Goal: Task Accomplishment & Management: Complete application form

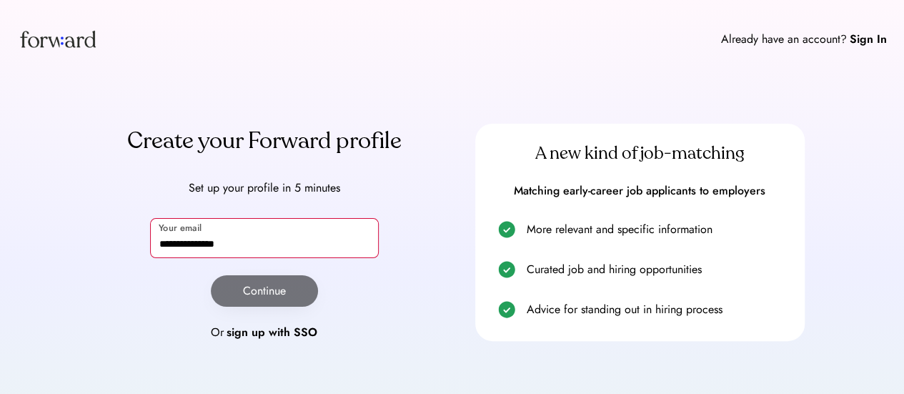
type input "**********"
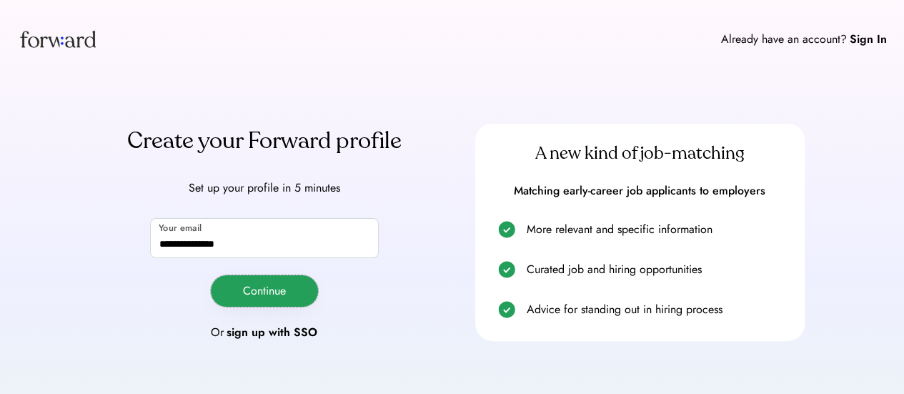
click at [297, 282] on button "Continue" at bounding box center [264, 290] width 107 height 31
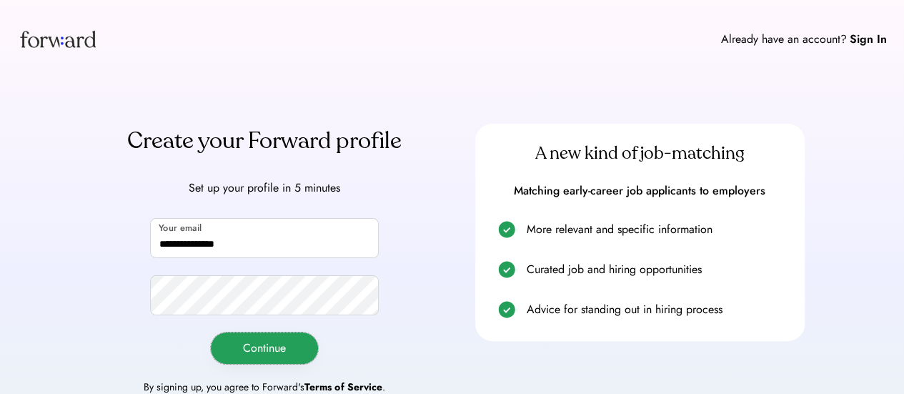
click at [280, 351] on button "Continue" at bounding box center [264, 347] width 107 height 31
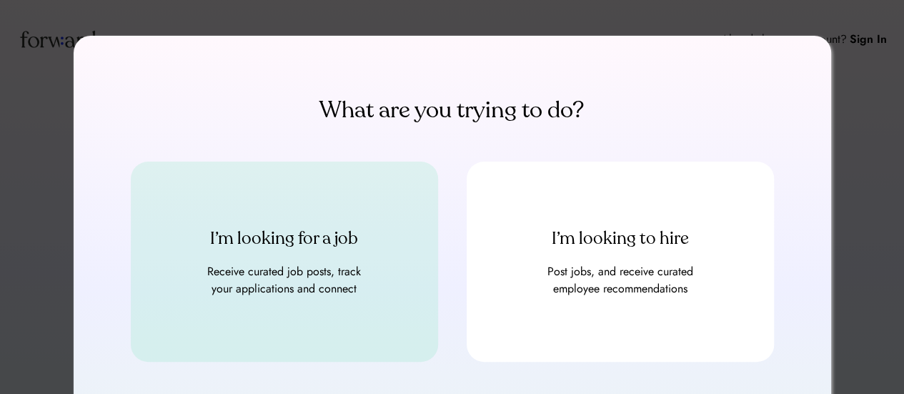
click at [349, 268] on div "Receive curated job posts, track your applications and connect" at bounding box center [284, 280] width 171 height 34
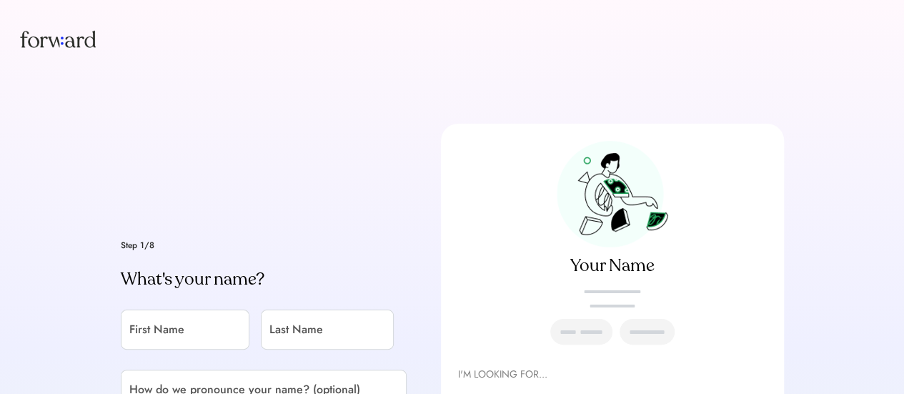
click at [635, 197] on img at bounding box center [612, 194] width 111 height 106
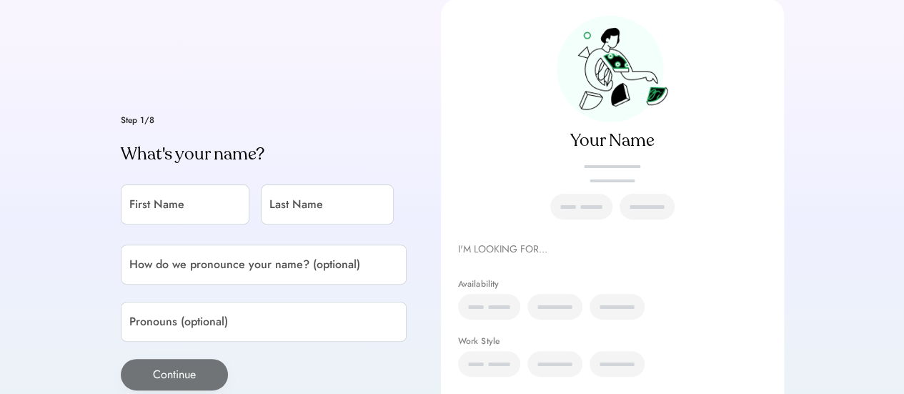
scroll to position [124, 0]
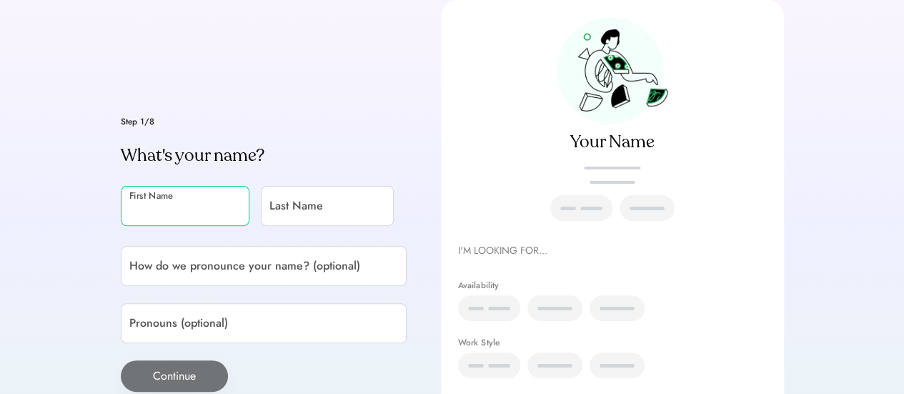
click at [162, 214] on input "input" at bounding box center [185, 206] width 129 height 40
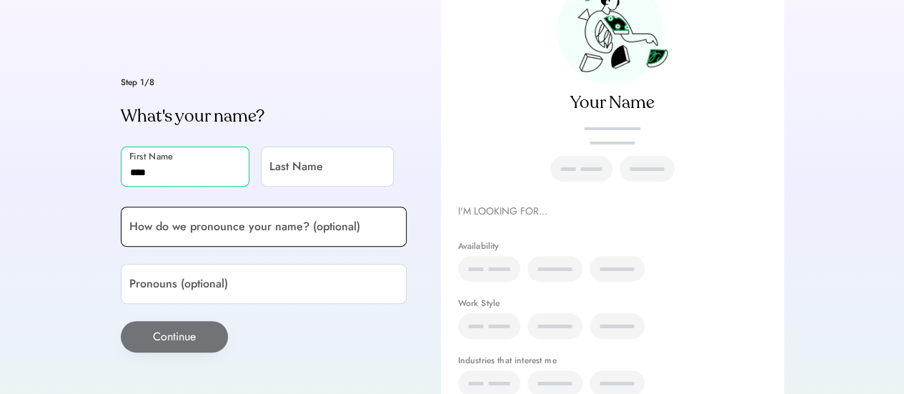
type input "****"
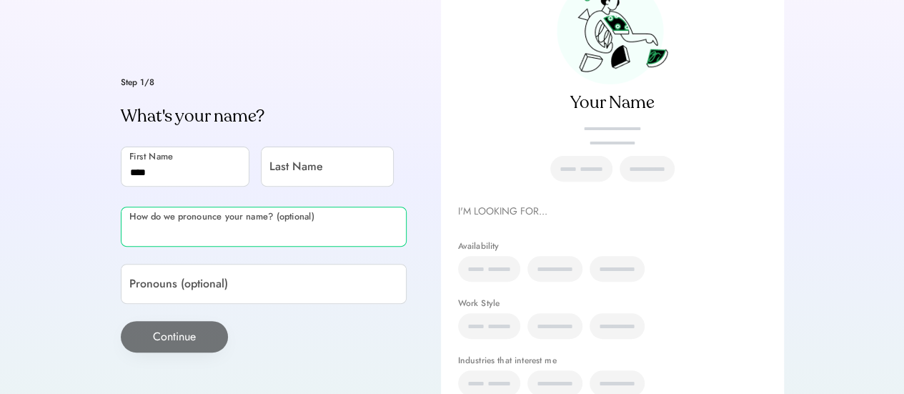
click at [257, 217] on input "input" at bounding box center [264, 227] width 286 height 40
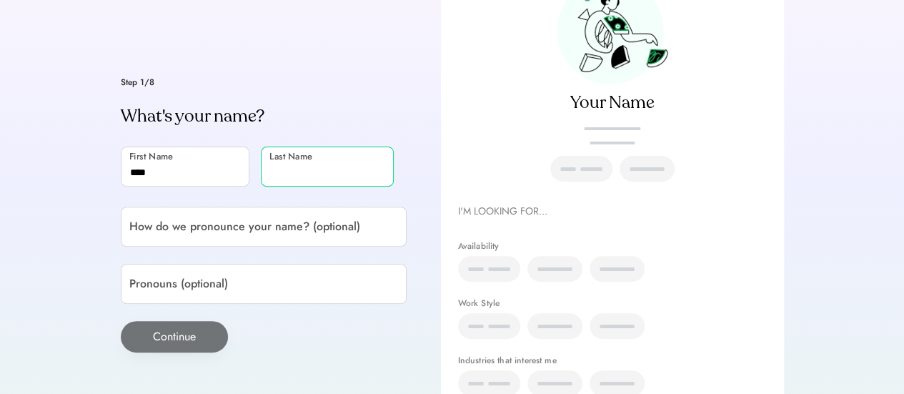
click at [329, 151] on input "input" at bounding box center [327, 166] width 133 height 40
type input "*"
type input "******"
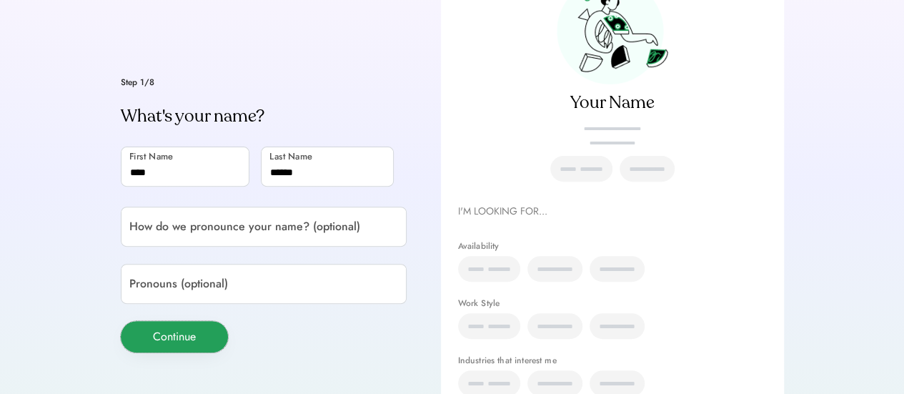
click at [202, 335] on button "Continue" at bounding box center [174, 336] width 107 height 31
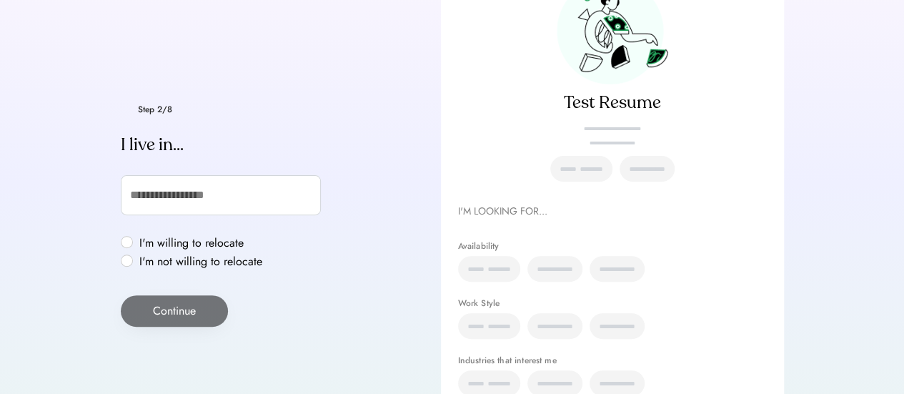
scroll to position [189, 0]
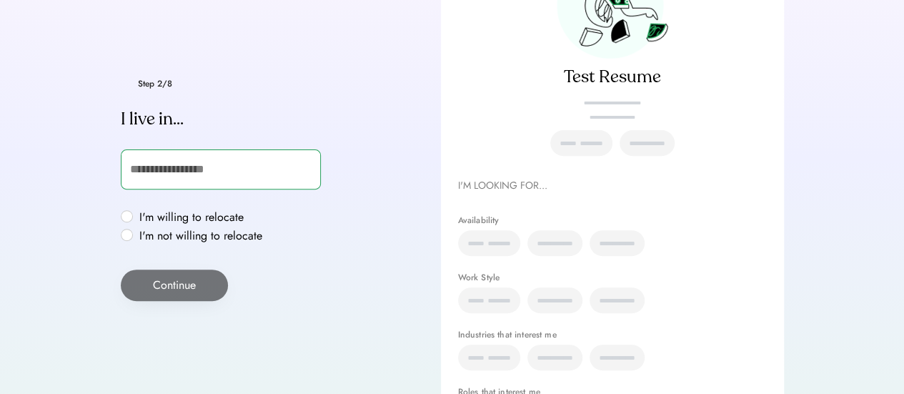
click at [187, 178] on input "text" at bounding box center [221, 169] width 200 height 40
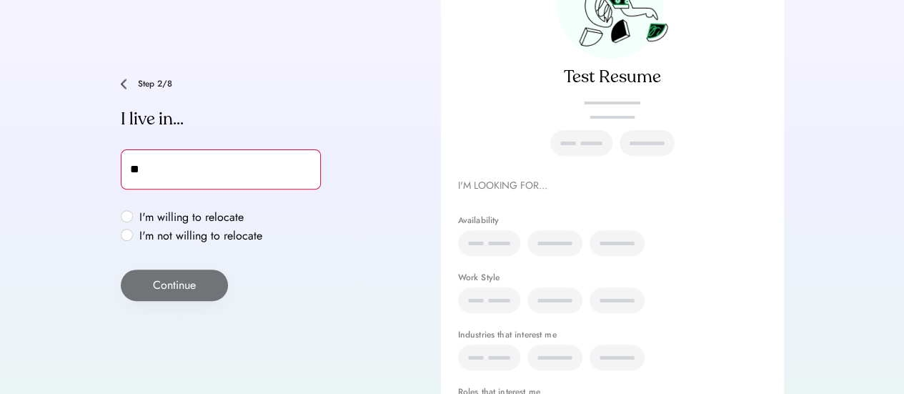
type input "***"
type input "**********"
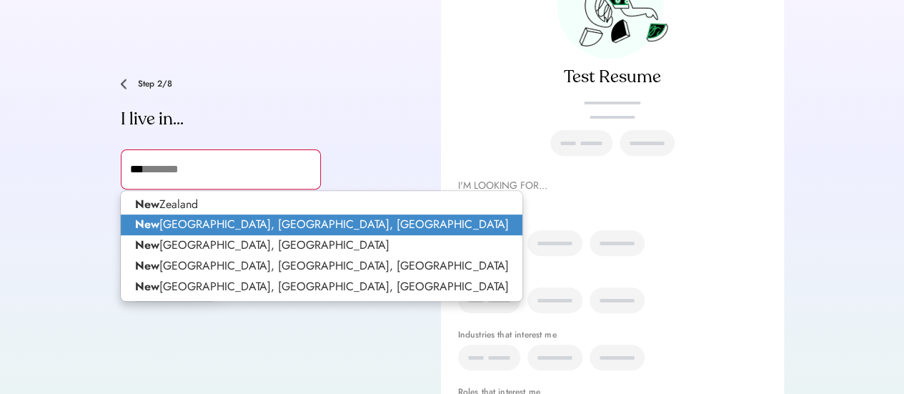
click at [216, 232] on p "New York, NY, USA" at bounding box center [322, 224] width 402 height 21
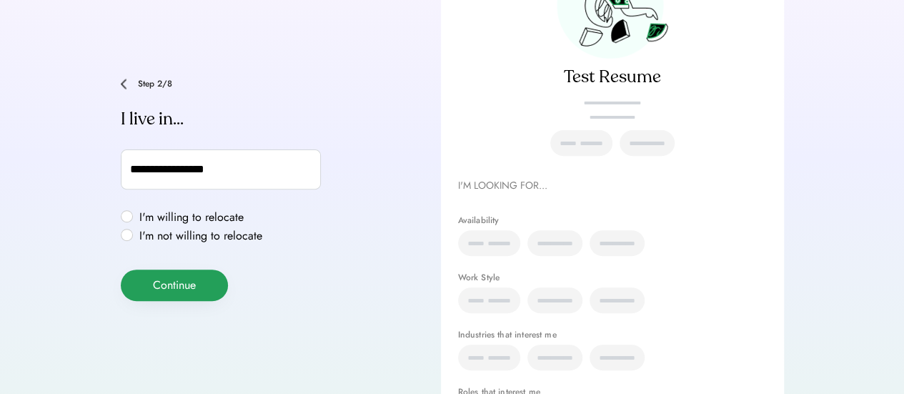
type input "**********"
click at [180, 271] on button "Continue" at bounding box center [174, 284] width 107 height 31
click at [127, 218] on div "I'm willing to relocate I'm not willing to relocate" at bounding box center [194, 226] width 146 height 34
click at [135, 218] on label "I'm willing to relocate" at bounding box center [200, 217] width 131 height 11
click at [173, 297] on button "Continue" at bounding box center [174, 284] width 107 height 31
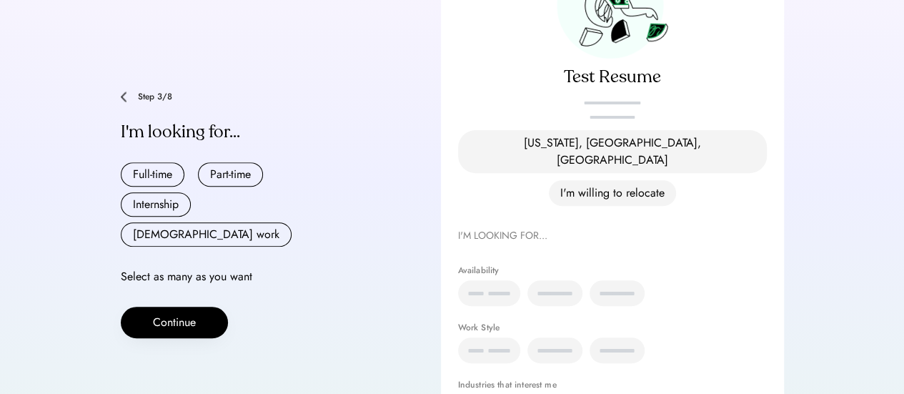
scroll to position [192, 0]
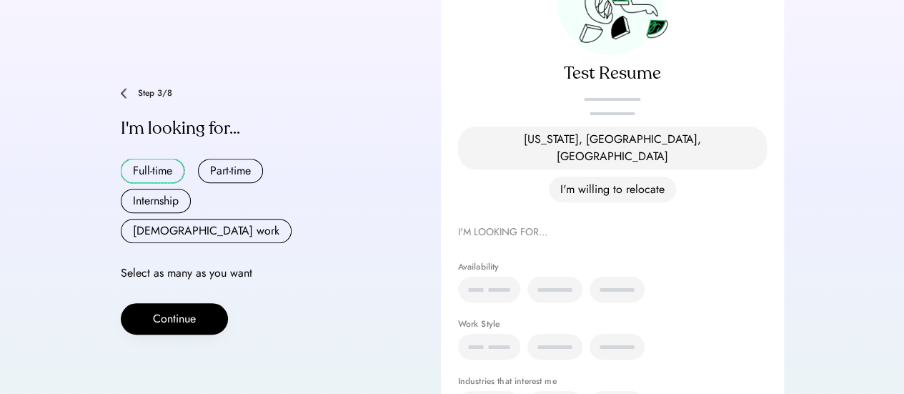
click at [154, 159] on button "Full-time" at bounding box center [153, 171] width 64 height 24
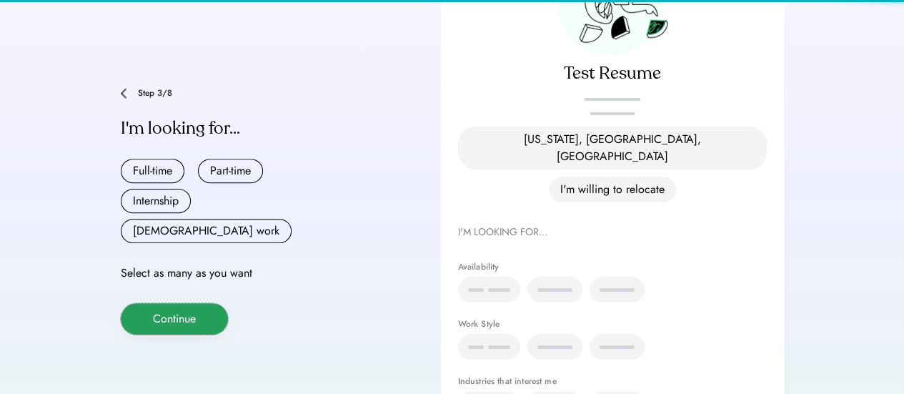
click at [191, 303] on button "Continue" at bounding box center [174, 318] width 107 height 31
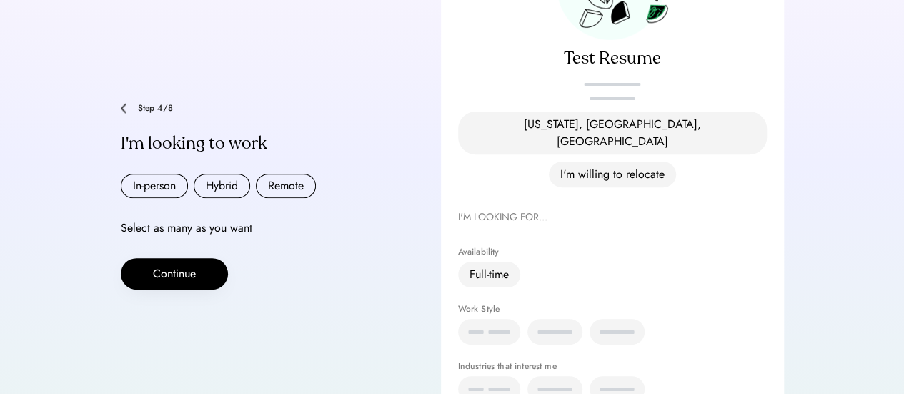
click at [169, 173] on div "Step 4/8 I'm looking to work In-person Hybrid Remote Select as many as you want…" at bounding box center [264, 196] width 286 height 187
click at [169, 174] on button "In-person" at bounding box center [154, 186] width 67 height 24
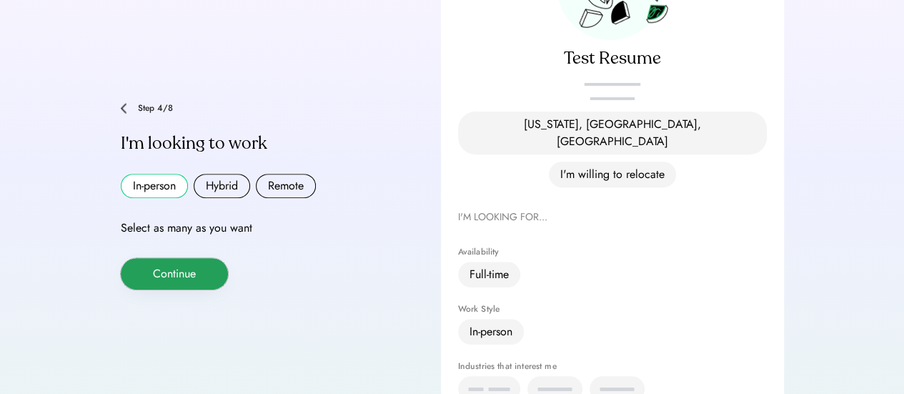
click at [189, 258] on button "Continue" at bounding box center [174, 273] width 107 height 31
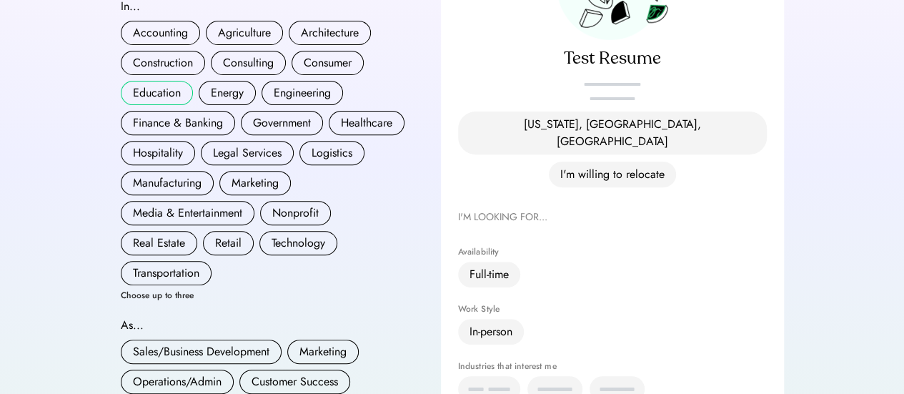
scroll to position [46, 0]
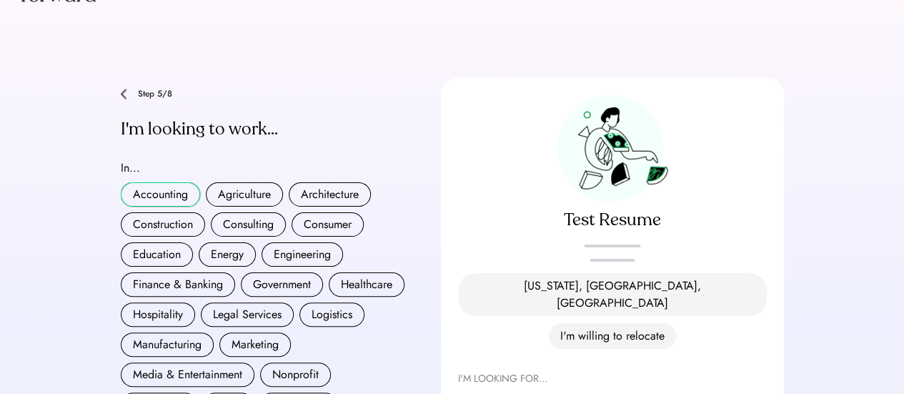
click at [160, 187] on button "Accounting" at bounding box center [160, 194] width 79 height 24
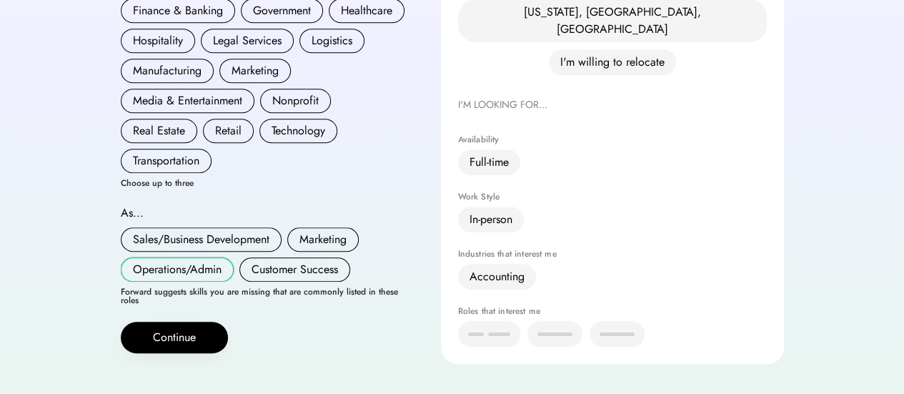
click at [194, 257] on button "Operations/Admin" at bounding box center [177, 269] width 113 height 24
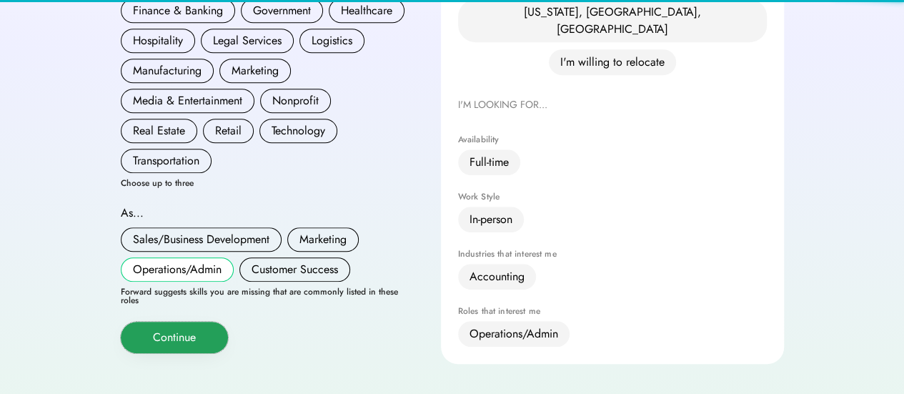
click at [171, 329] on button "Continue" at bounding box center [174, 337] width 107 height 31
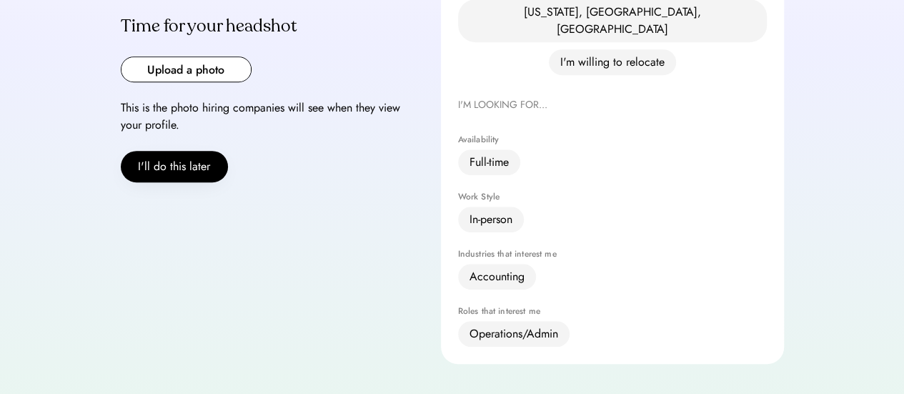
scroll to position [296, 0]
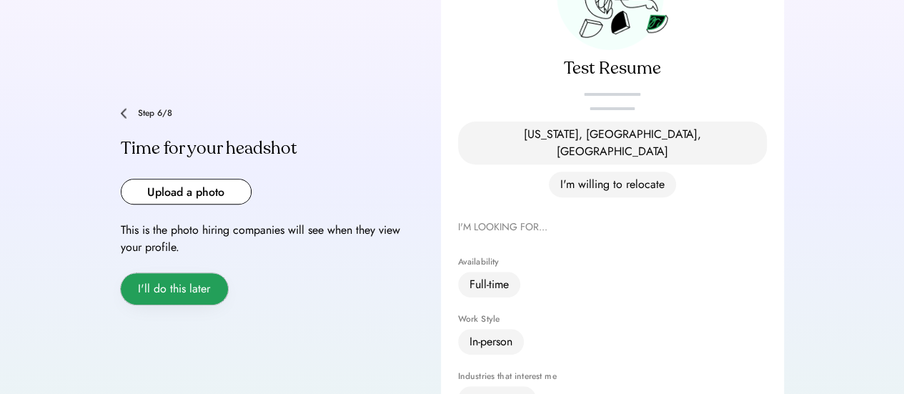
click at [191, 273] on button "I'll do this later" at bounding box center [174, 288] width 107 height 31
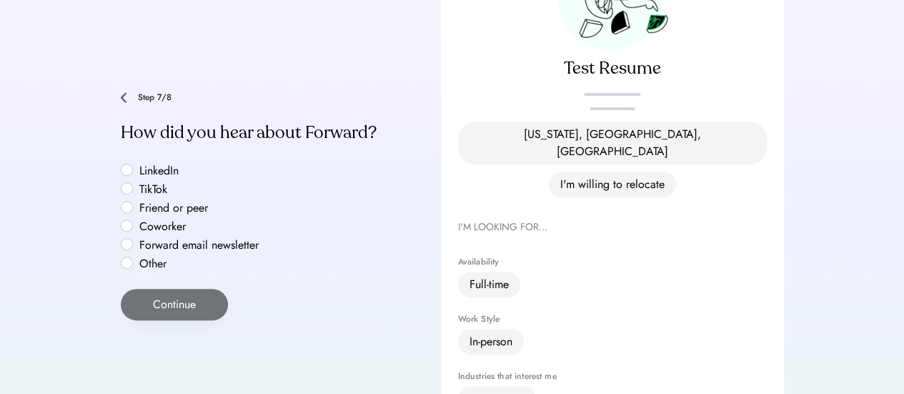
scroll to position [181, 0]
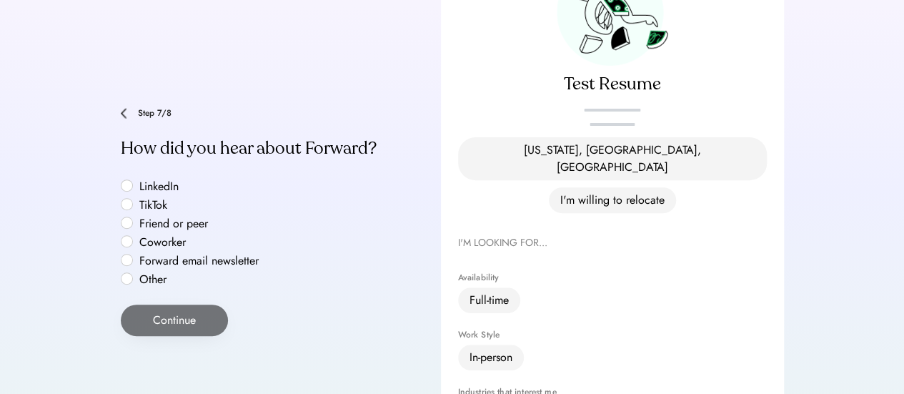
click at [137, 181] on label "LinkedIn" at bounding box center [199, 186] width 129 height 11
click at [202, 304] on button "Continue" at bounding box center [174, 319] width 107 height 31
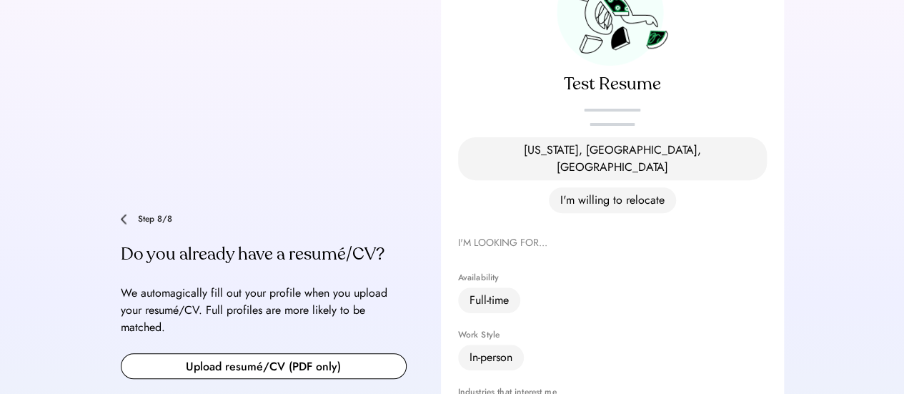
scroll to position [287, 0]
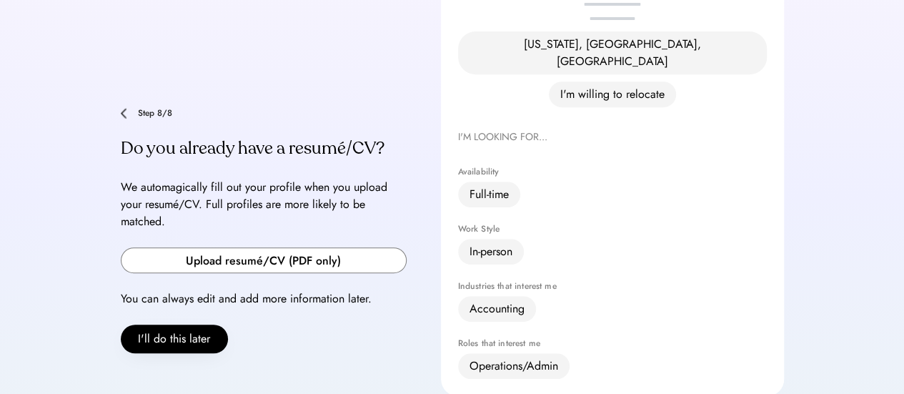
drag, startPoint x: 210, startPoint y: 256, endPoint x: 242, endPoint y: 237, distance: 36.9
click at [242, 237] on div "Step 8/8 Do you already have a resumé/CV? We automagically fill out your profil…" at bounding box center [264, 230] width 286 height 245
click at [242, 248] on input "file" at bounding box center [263, 260] width 284 height 24
type input "**********"
click at [77, 195] on div "**********" at bounding box center [452, 197] width 904 height 968
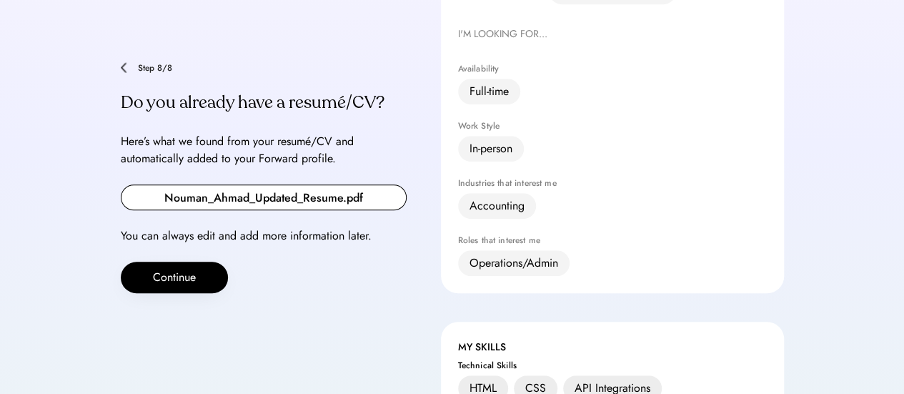
scroll to position [393, 0]
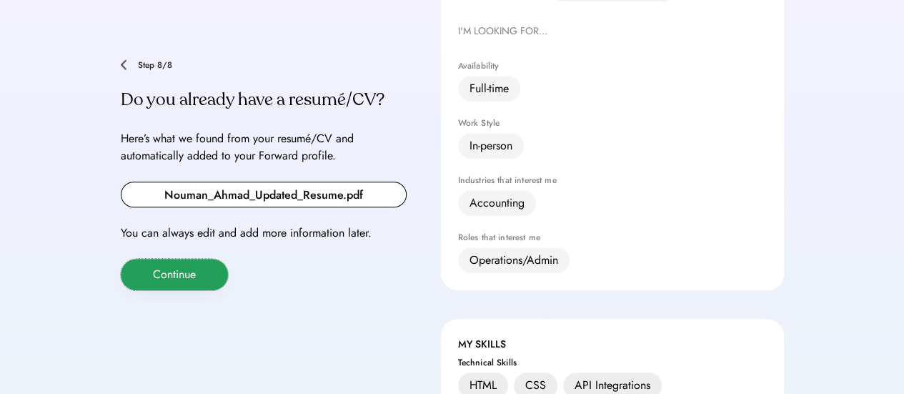
click at [181, 259] on button "Continue" at bounding box center [174, 274] width 107 height 31
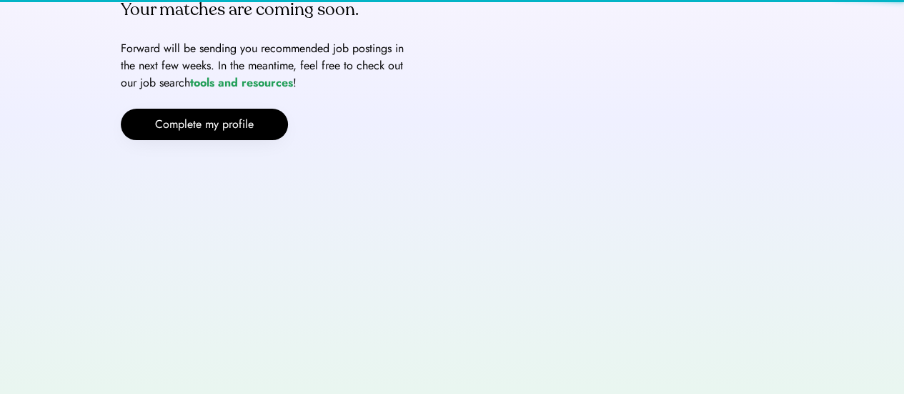
scroll to position [90, 0]
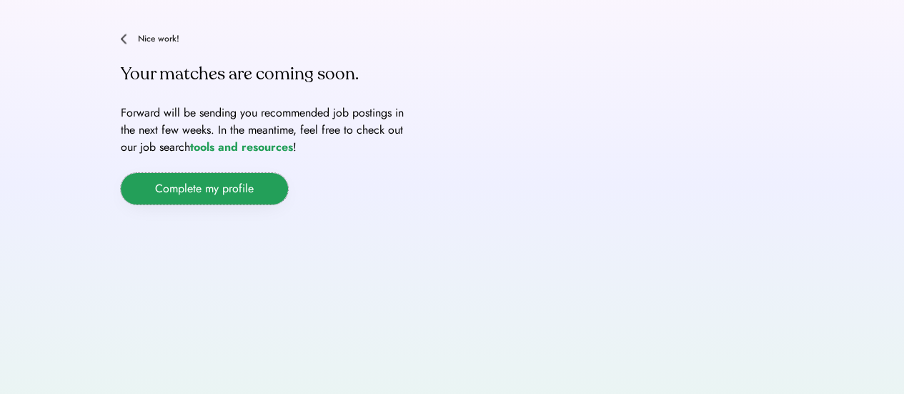
click at [186, 184] on button "Complete my profile" at bounding box center [204, 188] width 167 height 31
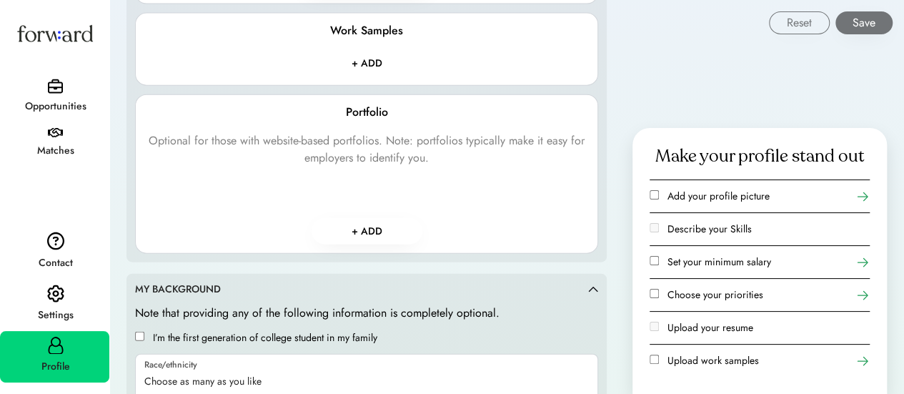
scroll to position [1819, 0]
